Goal: Information Seeking & Learning: Learn about a topic

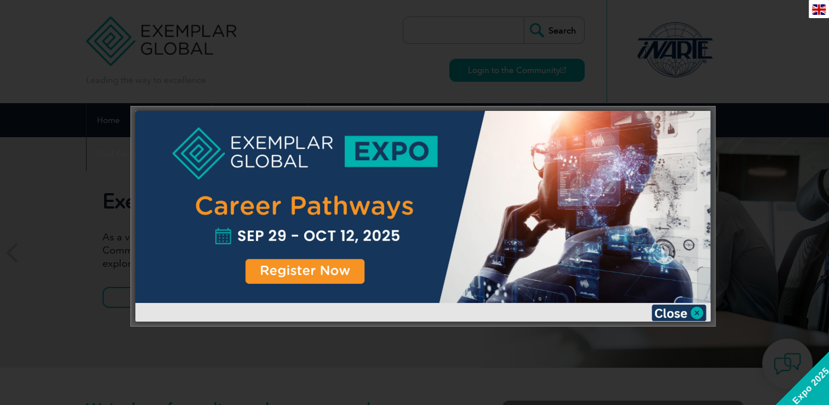
click at [298, 266] on div at bounding box center [423, 207] width 576 height 192
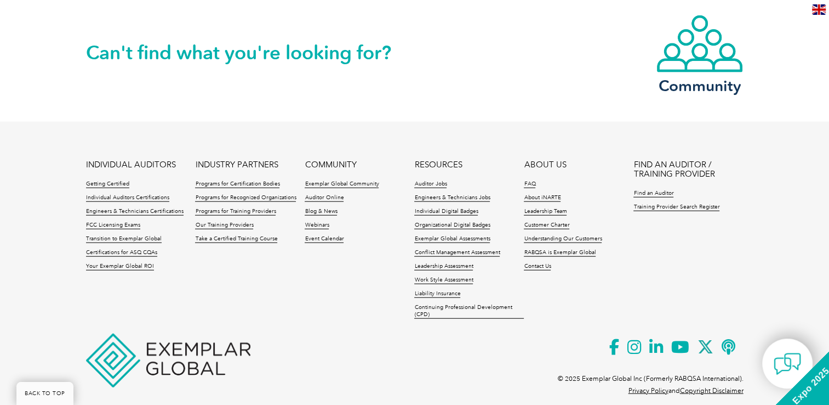
scroll to position [2598, 0]
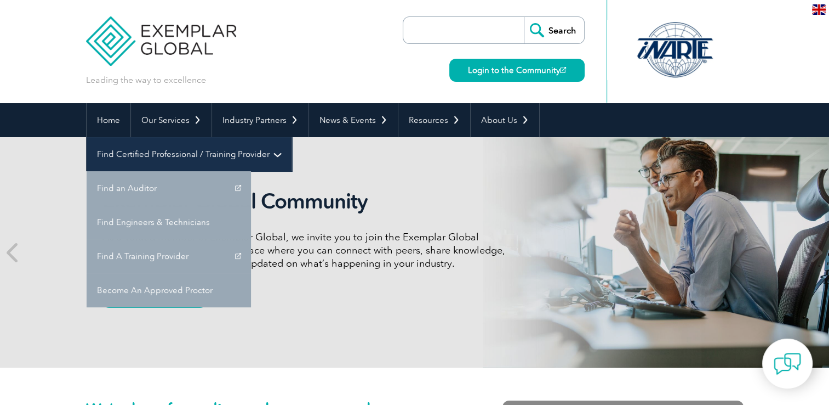
click at [292, 137] on link "Find Certified Professional / Training Provider" at bounding box center [189, 154] width 205 height 34
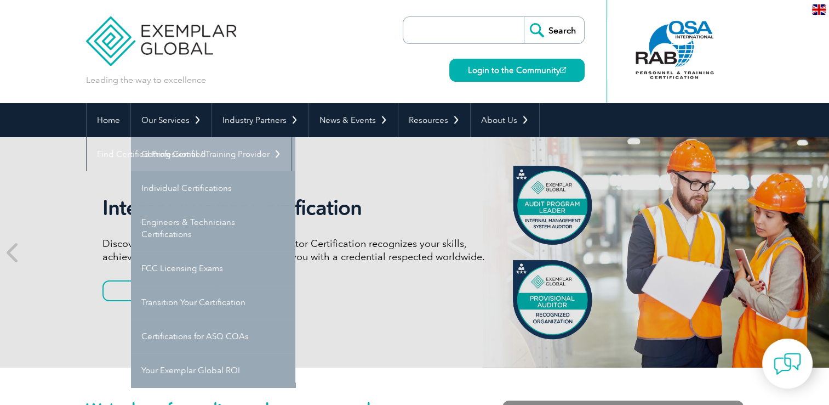
click at [171, 157] on link "Getting Certified" at bounding box center [213, 154] width 164 height 34
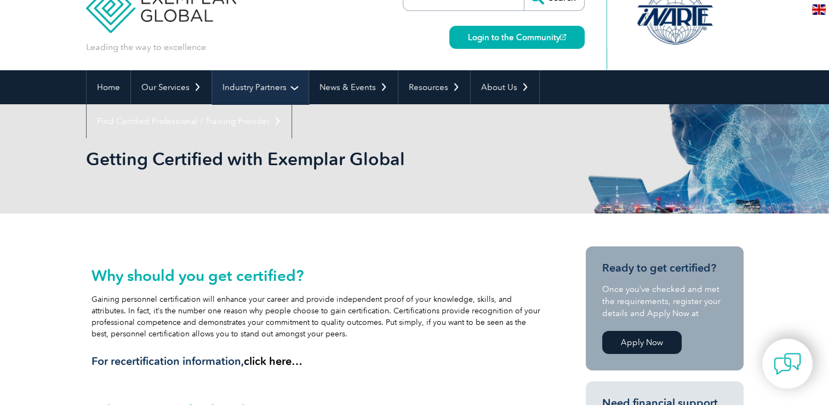
scroll to position [24, 0]
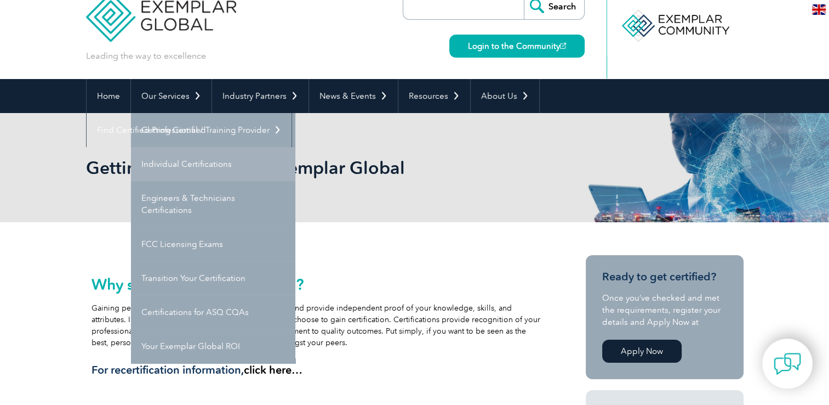
click at [174, 162] on link "Individual Certifications" at bounding box center [213, 164] width 164 height 34
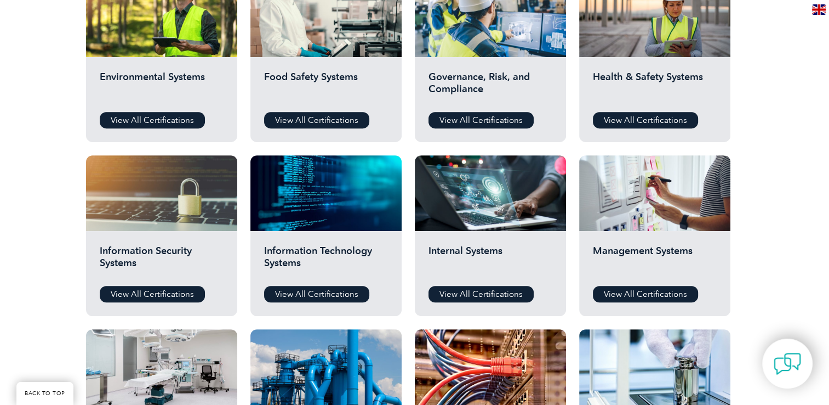
scroll to position [434, 0]
click at [156, 295] on link "View All Certifications" at bounding box center [152, 294] width 105 height 16
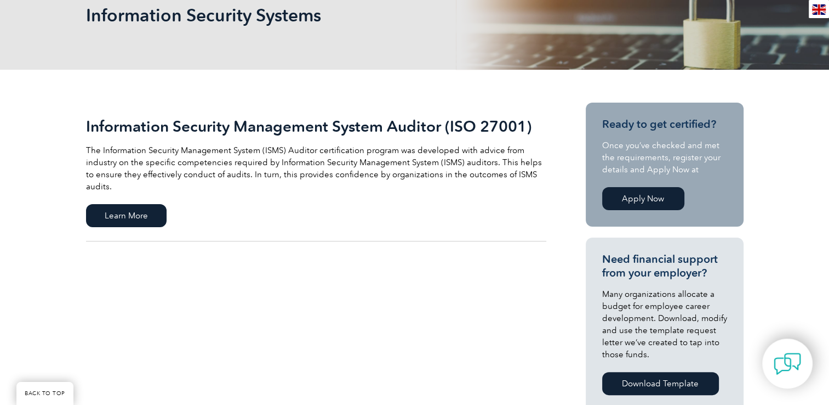
scroll to position [180, 0]
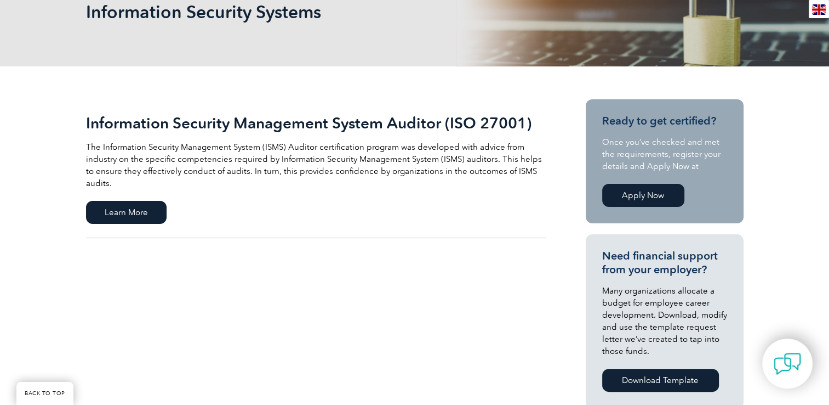
click at [638, 195] on link "Apply Now" at bounding box center [643, 195] width 82 height 23
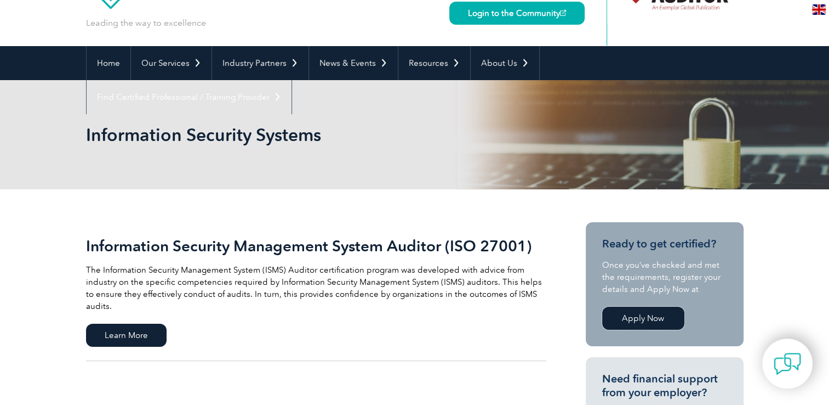
scroll to position [0, 0]
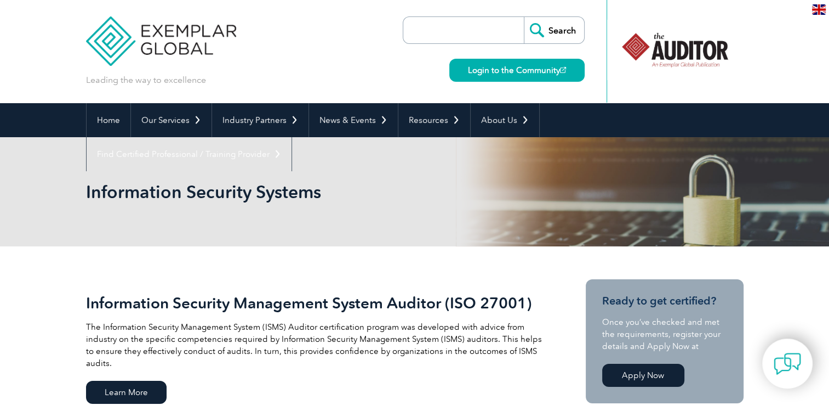
click at [128, 21] on img at bounding box center [161, 33] width 151 height 66
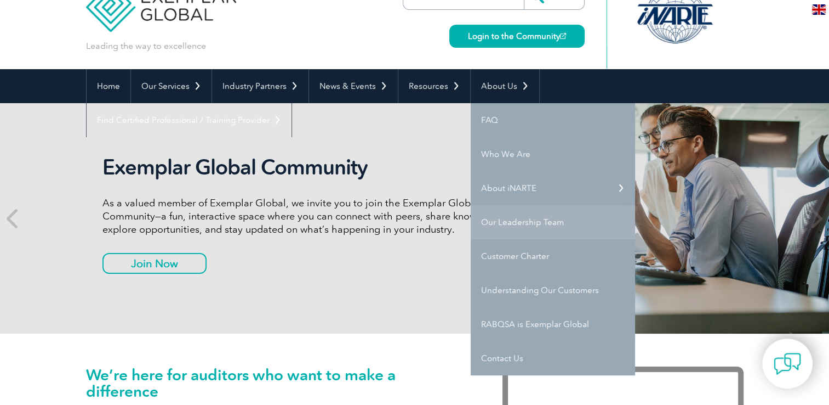
scroll to position [33, 0]
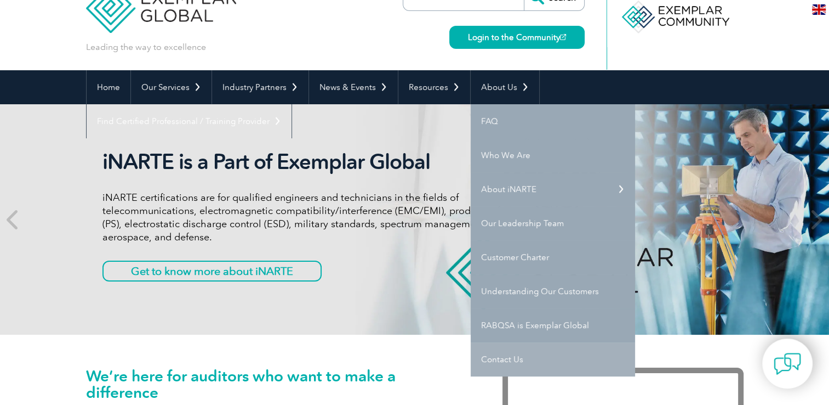
click at [503, 349] on link "Contact Us" at bounding box center [553, 359] width 164 height 34
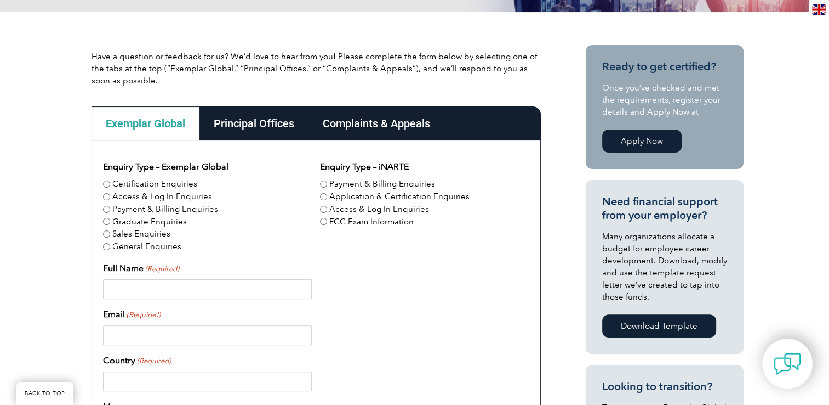
scroll to position [237, 0]
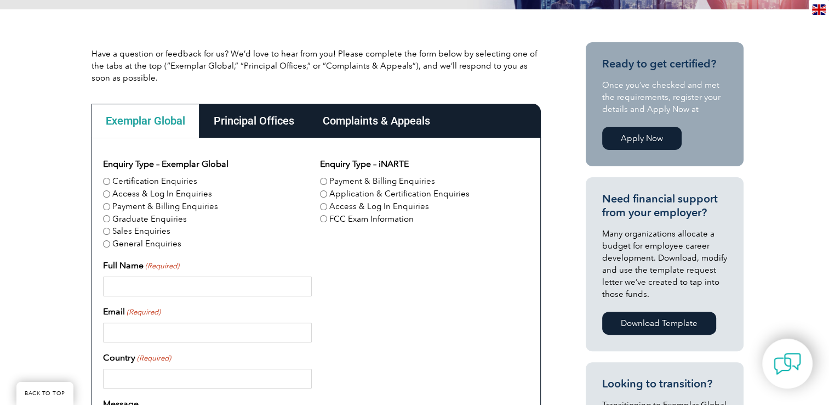
click at [140, 183] on label "Certification Enquiries" at bounding box center [154, 181] width 85 height 13
click at [110, 183] on input "Certification Enquiries" at bounding box center [106, 181] width 7 height 7
radio input "true"
click at [132, 286] on input "Full Name (Required)" at bounding box center [207, 286] width 209 height 20
type input "Dhruv Dodia"
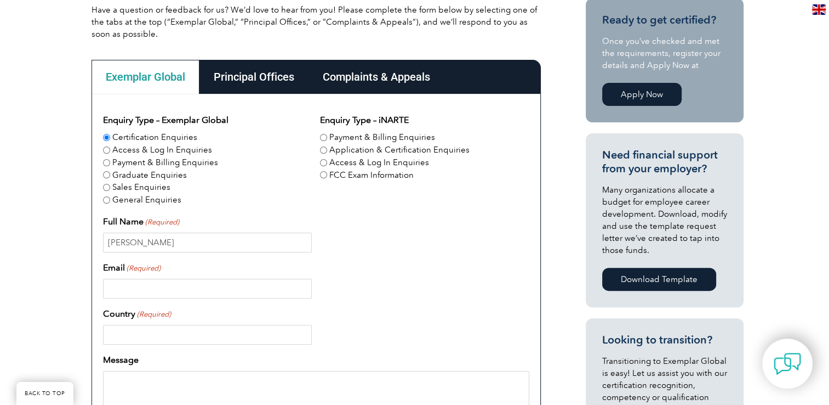
scroll to position [281, 0]
type input "dhruvdodia31@gmail.com"
type input "India"
type input "09824710403"
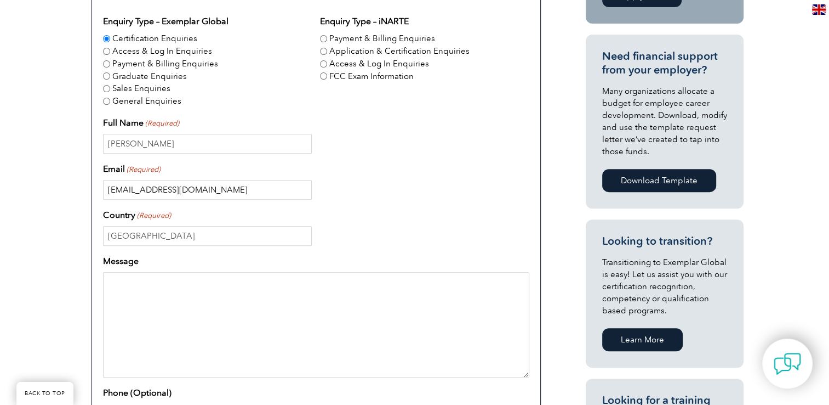
scroll to position [383, 0]
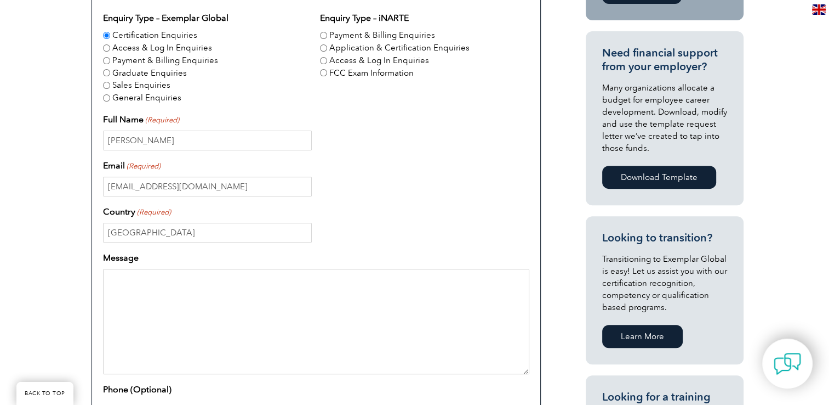
click at [179, 301] on textarea "Message" at bounding box center [316, 321] width 426 height 105
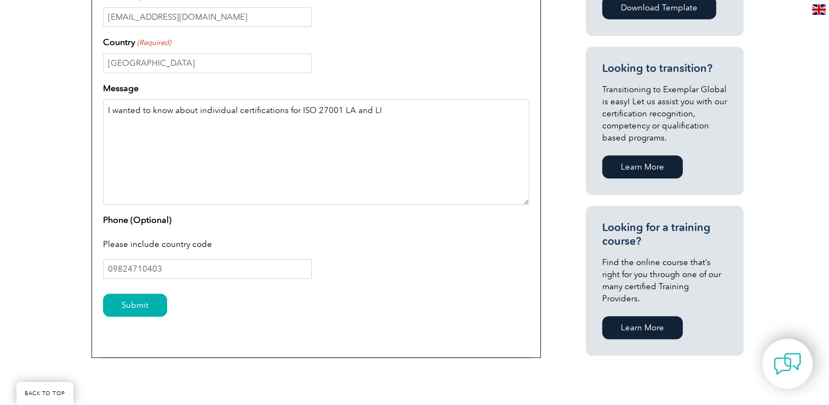
scroll to position [557, 0]
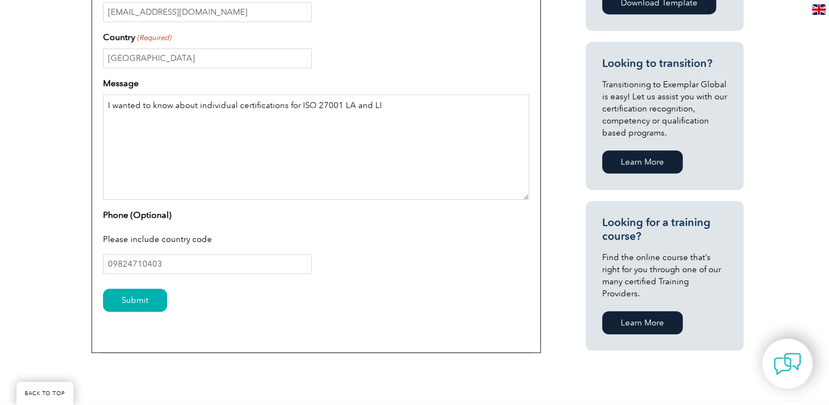
type textarea "I wanted to know about individual certifications for ISO 27001 LA and LI"
click at [109, 263] on input "09824710403" at bounding box center [207, 264] width 209 height 20
type input "9824710403"
click at [126, 300] on input "Submit" at bounding box center [135, 299] width 64 height 23
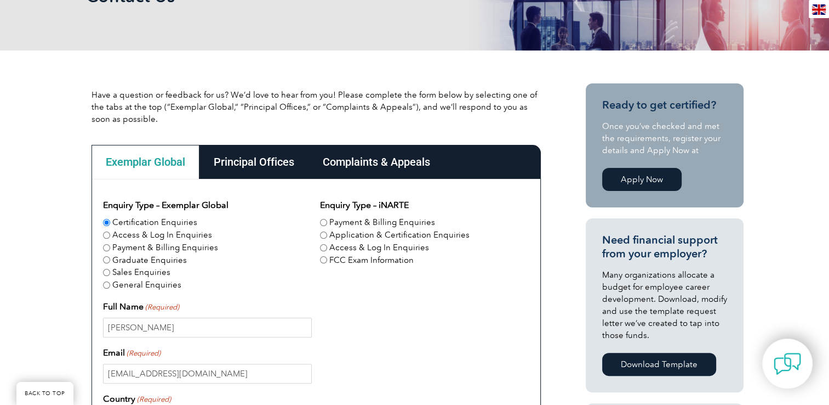
scroll to position [193, 0]
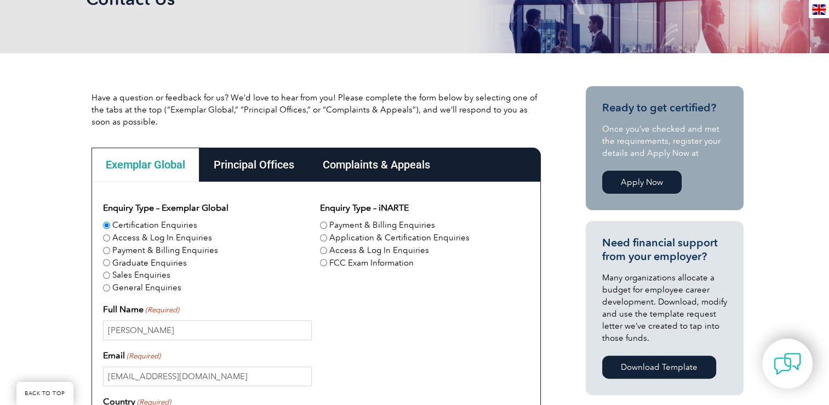
click at [254, 164] on div "Principal Offices" at bounding box center [254, 164] width 109 height 34
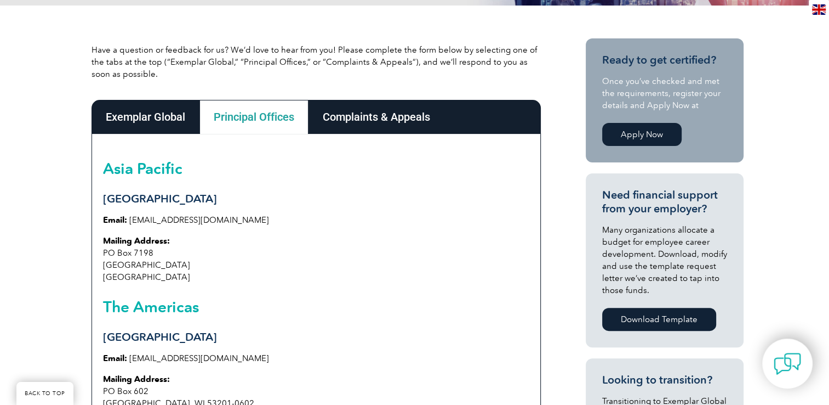
scroll to position [240, 0]
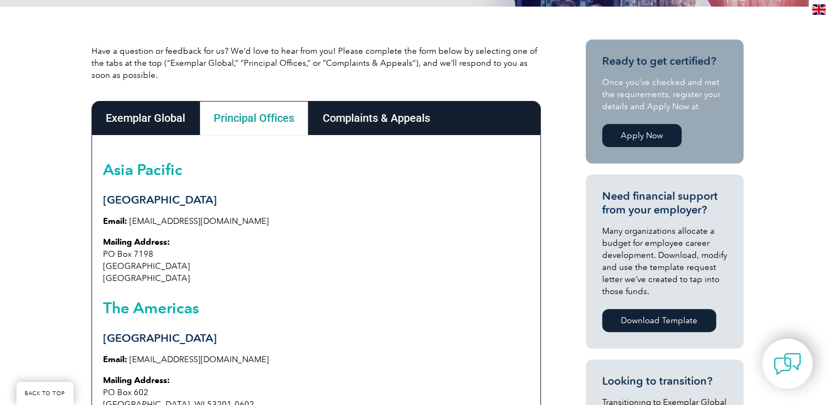
click at [441, 116] on div "Complaints & Appeals" at bounding box center [377, 118] width 136 height 34
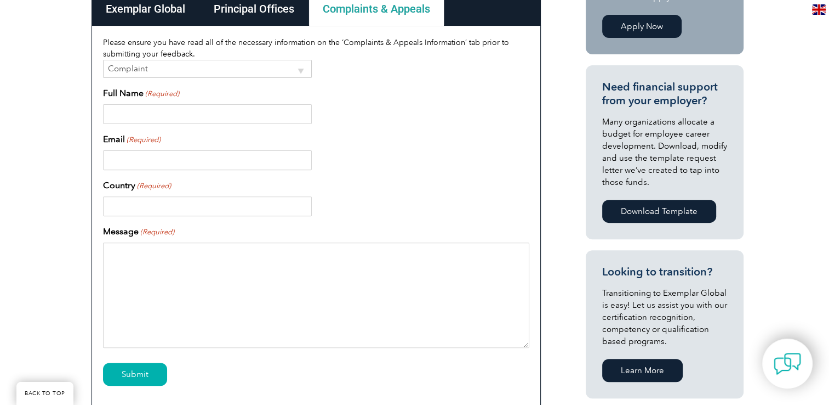
scroll to position [347, 0]
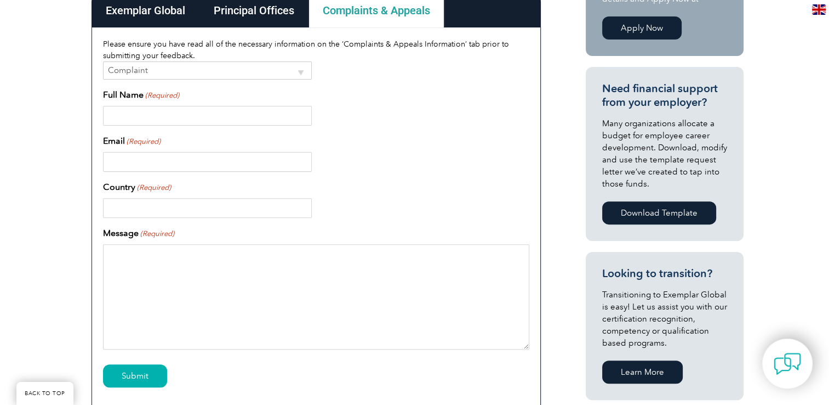
click at [202, 69] on select "Complaint Appeal" at bounding box center [207, 70] width 209 height 18
click at [473, 167] on div at bounding box center [316, 162] width 426 height 20
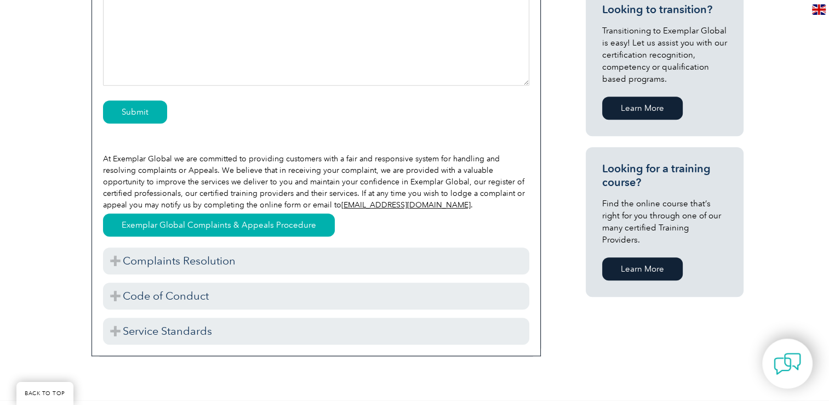
scroll to position [738, 0]
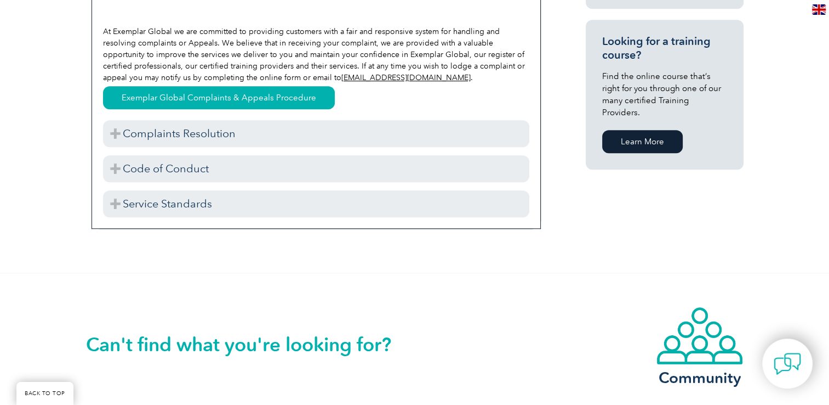
click at [234, 147] on div "Complaints Resolution We will endeavour to assess, assign, investigate, and adv…" at bounding box center [316, 164] width 426 height 105
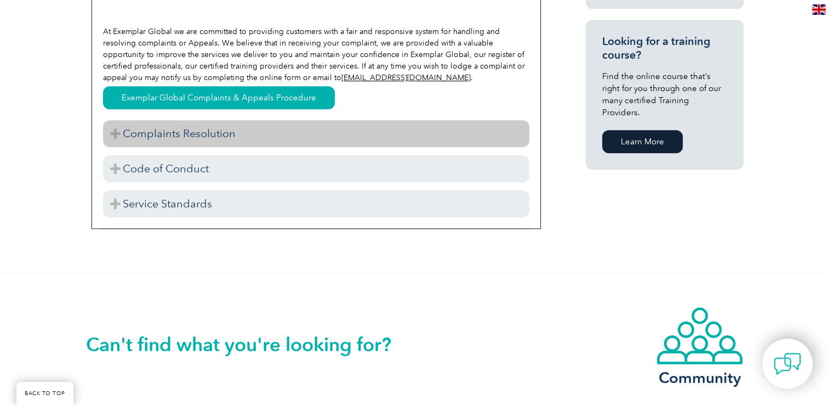
click at [210, 123] on h3 "Complaints Resolution" at bounding box center [316, 133] width 426 height 27
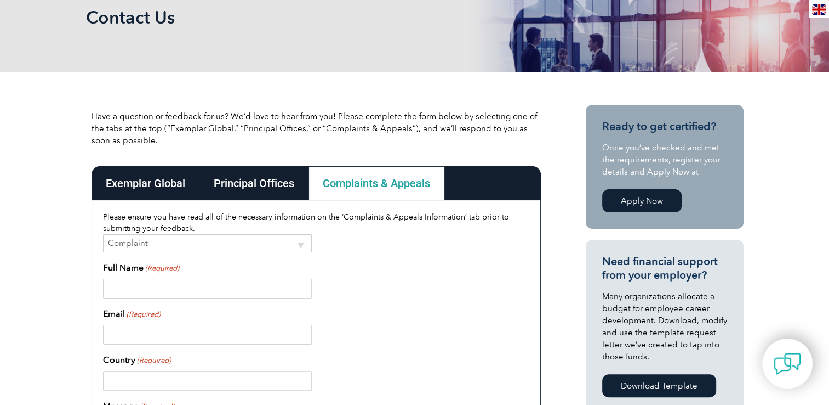
scroll to position [0, 0]
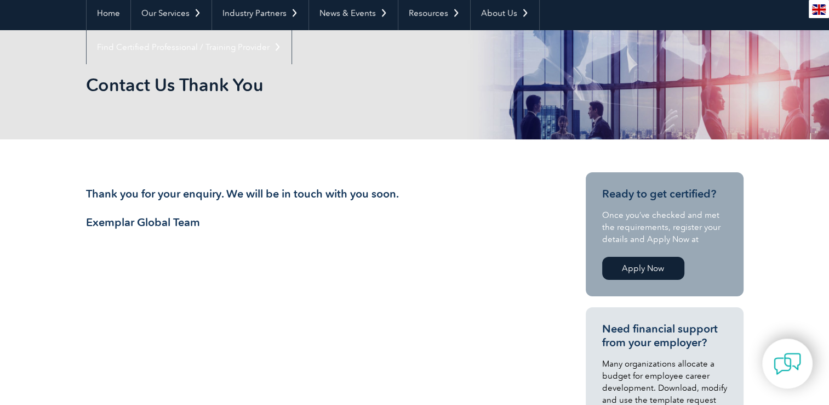
scroll to position [103, 0]
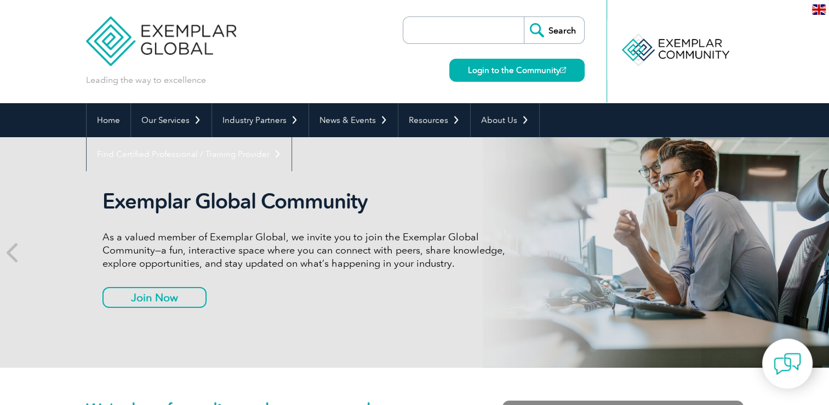
click at [482, 41] on input "search" at bounding box center [466, 30] width 115 height 26
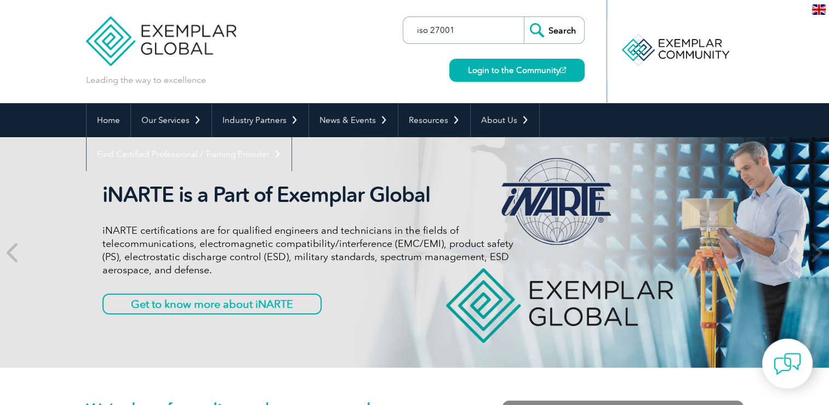
type input "iso 27001"
click at [524, 17] on input "Search" at bounding box center [554, 30] width 60 height 26
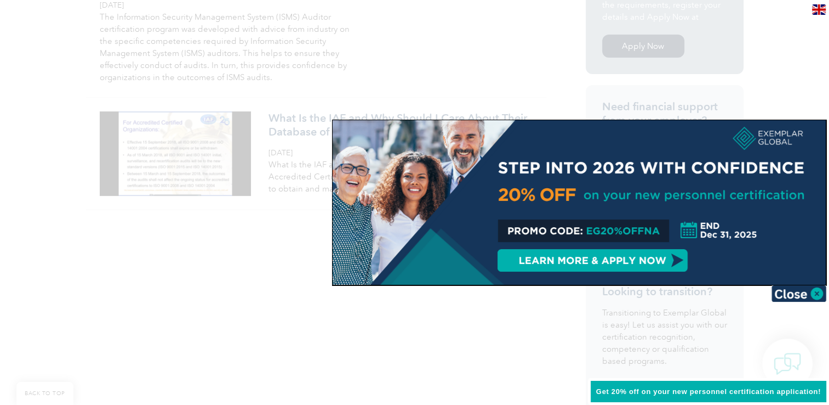
scroll to position [352, 0]
click at [389, 344] on div at bounding box center [414, 202] width 829 height 405
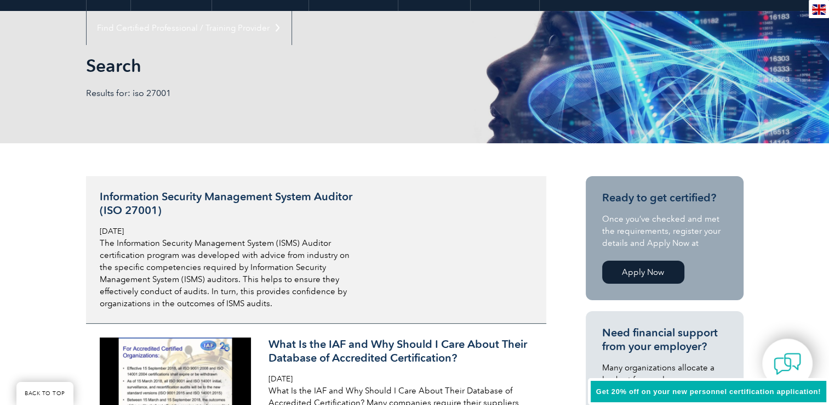
scroll to position [127, 0]
click at [250, 192] on h3 "Information Security Management System Auditor (ISO 27001)" at bounding box center [230, 202] width 260 height 27
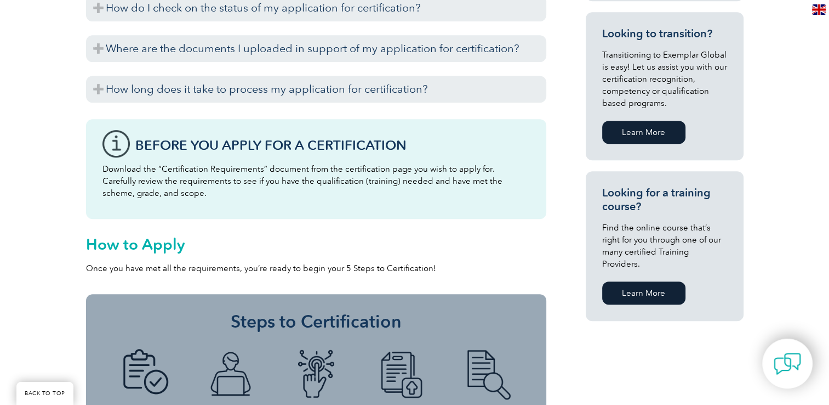
scroll to position [686, 0]
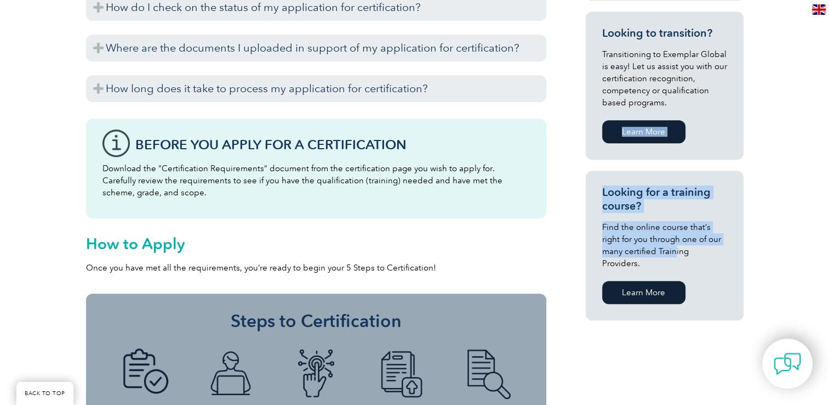
drag, startPoint x: 643, startPoint y: 272, endPoint x: 651, endPoint y: 250, distance: 23.9
click at [651, 250] on div "Ready to get certified? Once you’ve checked and met the requirements, register …" at bounding box center [665, 11] width 158 height 639
drag, startPoint x: 651, startPoint y: 250, endPoint x: 588, endPoint y: 209, distance: 75.0
click at [588, 209] on section "Looking for a training course? Find the online course that’s right for you thro…" at bounding box center [665, 245] width 158 height 150
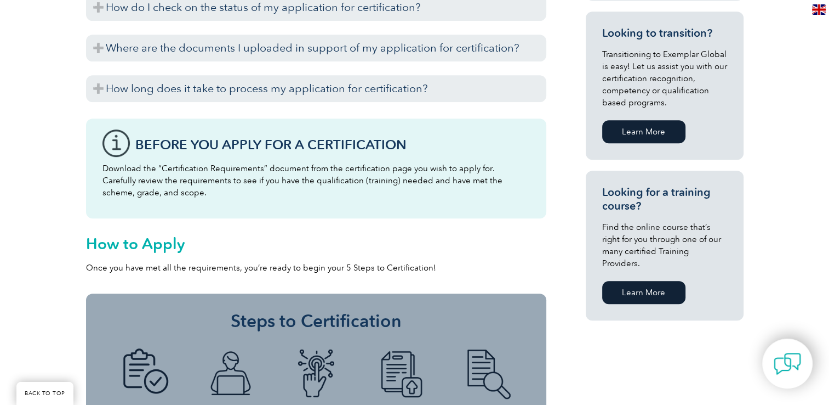
click at [749, 181] on div "General Overview Exemplar Global’s Information Security Management System (ISMS…" at bounding box center [414, 67] width 829 height 973
drag, startPoint x: 657, startPoint y: 128, endPoint x: 686, endPoint y: 129, distance: 29.1
click at [686, 129] on div "Learn More" at bounding box center [664, 131] width 125 height 29
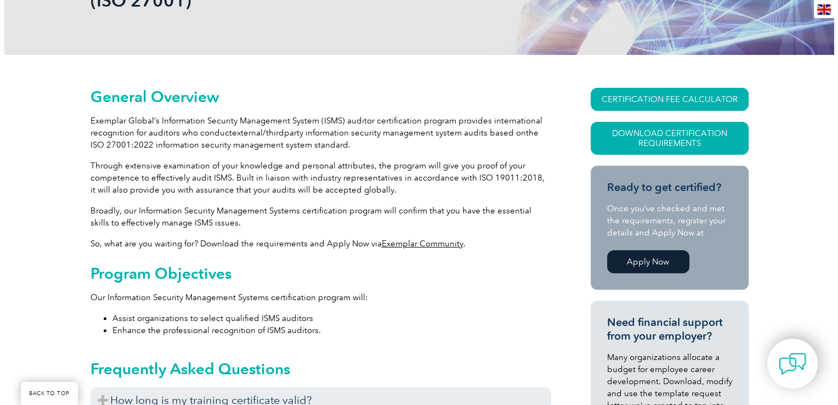
scroll to position [208, 0]
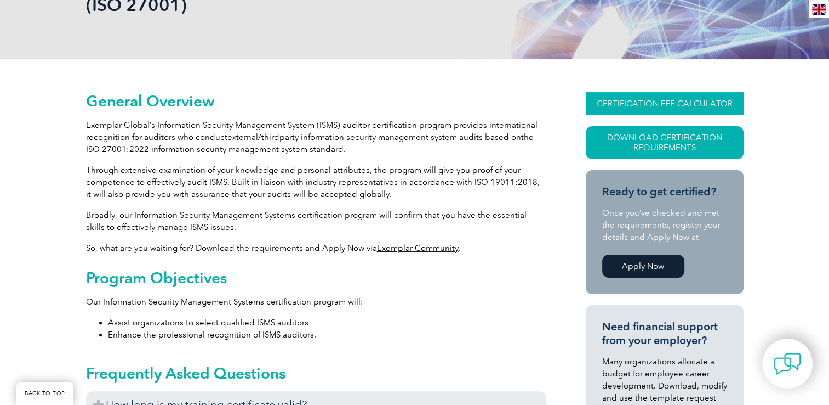
click at [700, 102] on link "CERTIFICATION FEE CALCULATOR" at bounding box center [665, 103] width 158 height 23
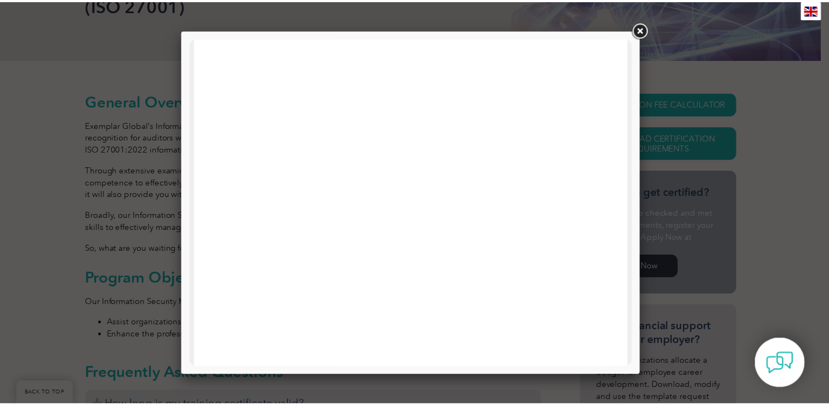
scroll to position [0, 0]
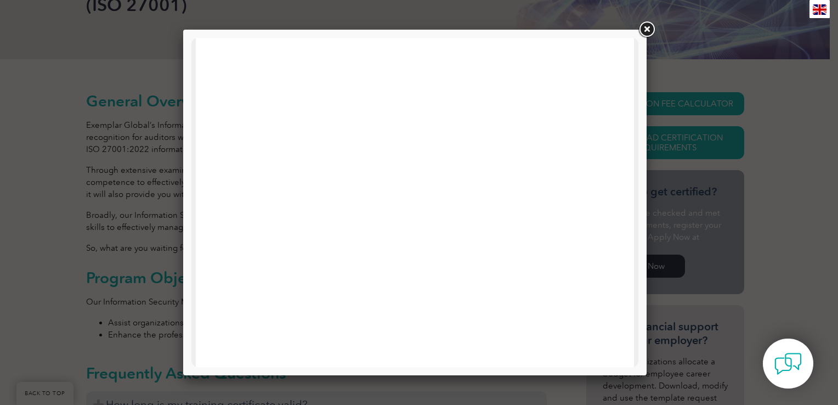
click at [647, 27] on link at bounding box center [646, 30] width 20 height 20
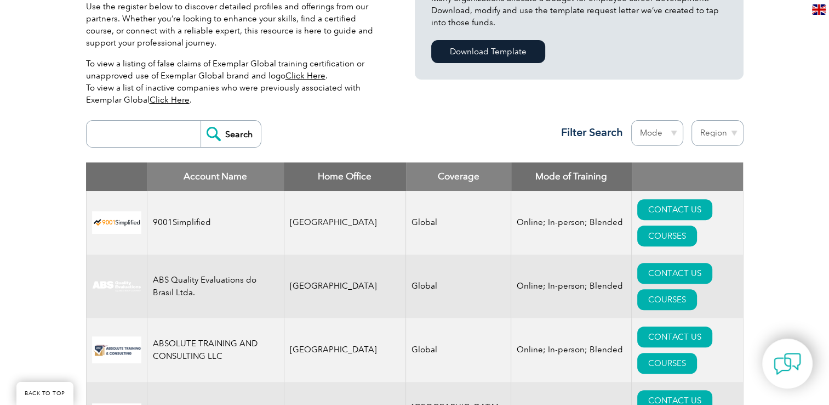
scroll to position [324, 0]
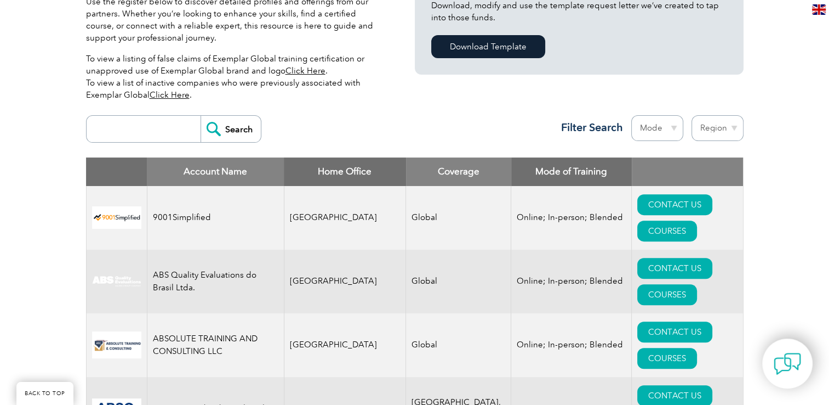
click at [164, 129] on input "search" at bounding box center [146, 129] width 109 height 26
type input "winup"
click at [223, 126] on input "Search" at bounding box center [231, 129] width 60 height 26
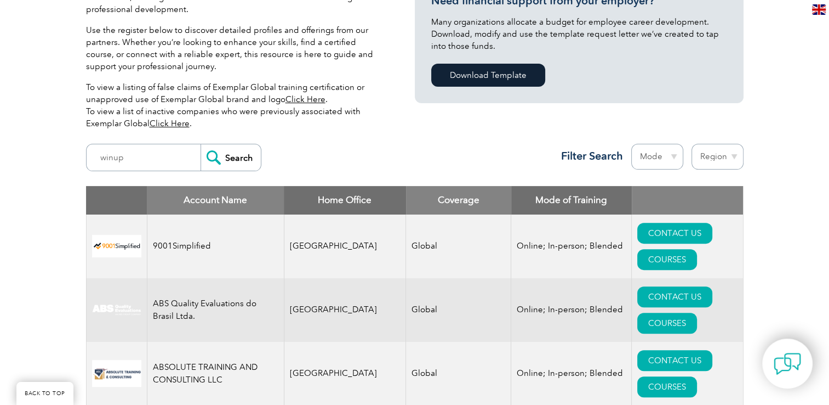
scroll to position [300, 0]
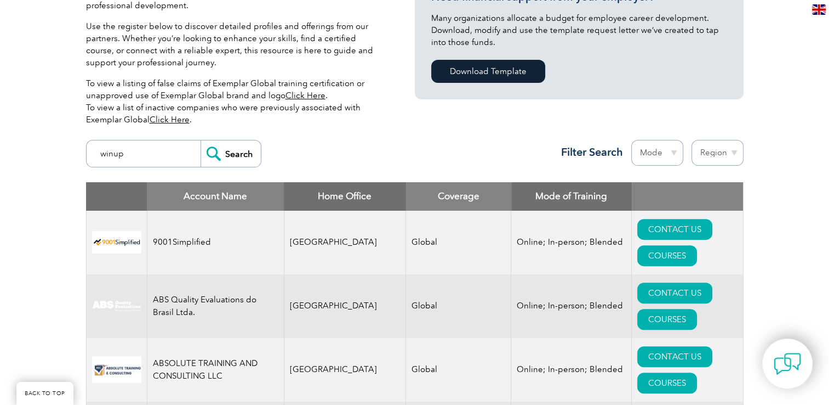
click at [168, 155] on input "winup" at bounding box center [146, 153] width 109 height 26
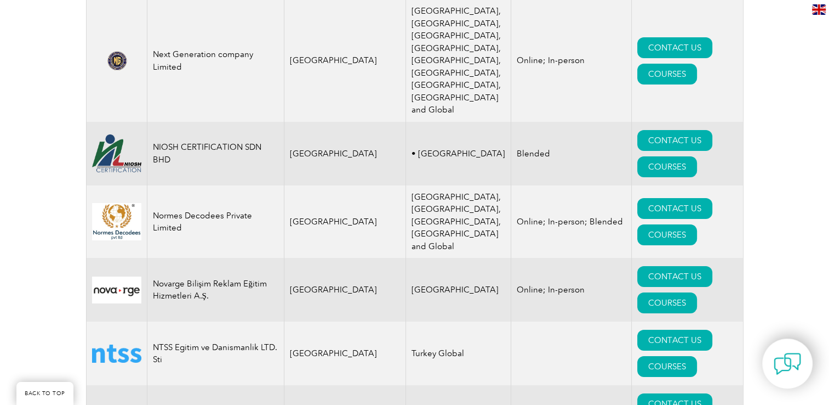
scroll to position [12213, 0]
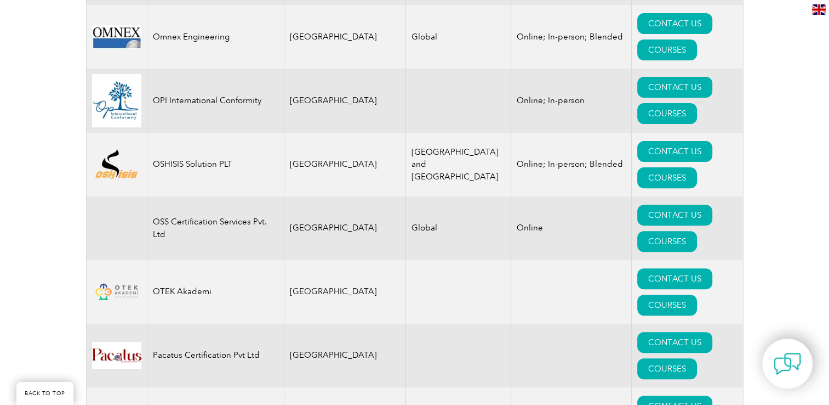
scroll to position [2249, 0]
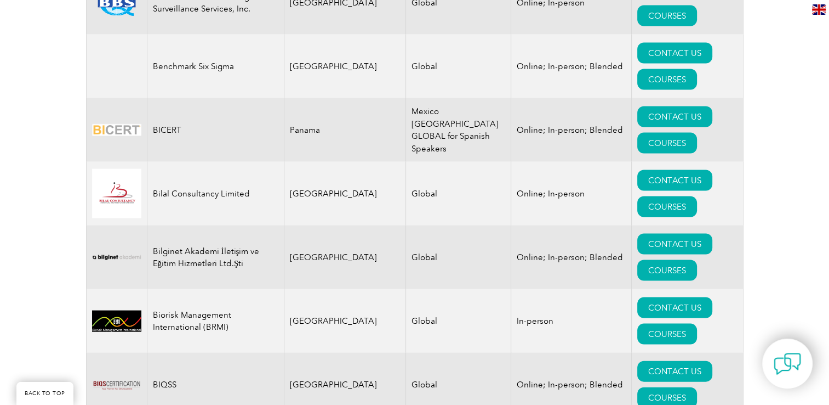
scroll to position [12898, 0]
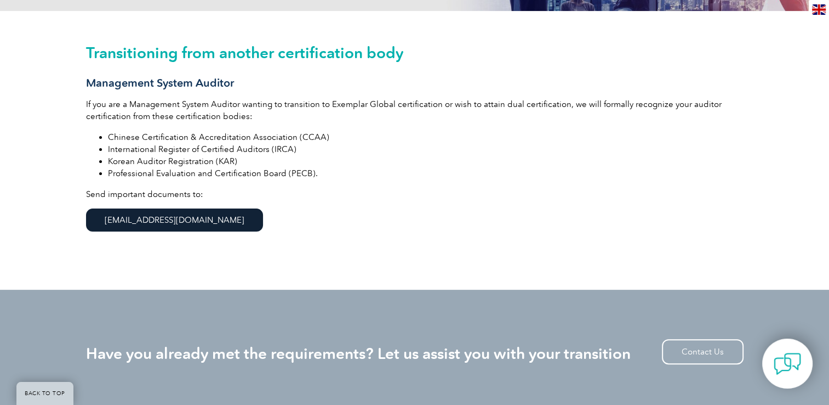
scroll to position [278, 0]
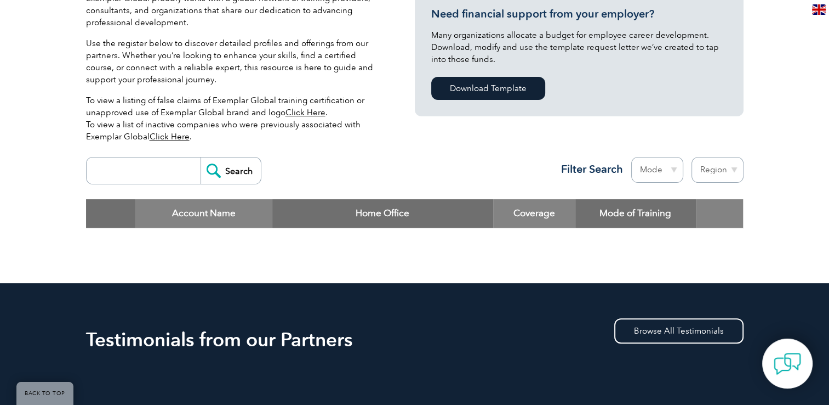
scroll to position [275, 0]
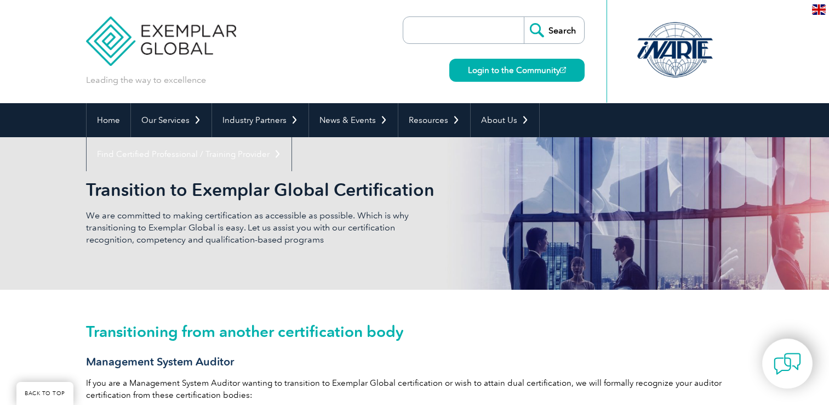
scroll to position [278, 0]
